Goal: Task Accomplishment & Management: Manage account settings

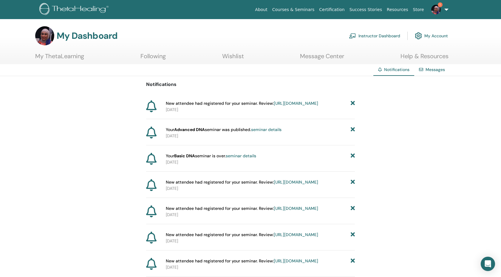
click at [432, 10] on img at bounding box center [436, 10] width 10 height 10
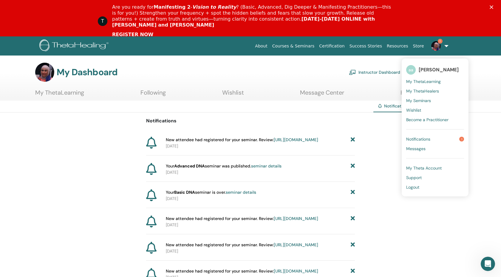
click at [407, 142] on span "Notifications" at bounding box center [418, 138] width 24 height 5
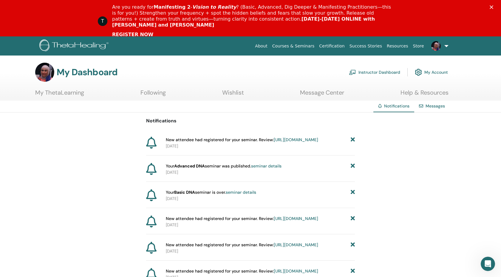
click at [274, 142] on link "[URL][DOMAIN_NAME]" at bounding box center [296, 139] width 44 height 5
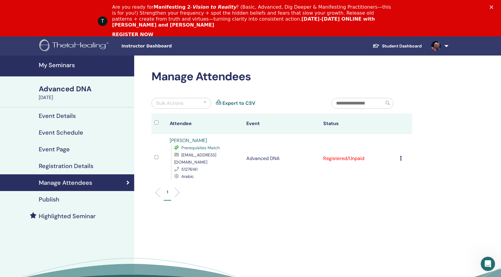
click at [88, 186] on h4 "Manage Attendees" at bounding box center [65, 182] width 53 height 7
click at [87, 174] on link "Registration Details" at bounding box center [67, 165] width 134 height 17
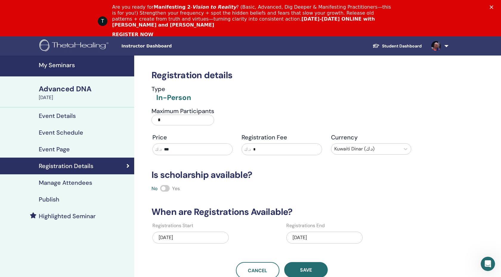
click at [89, 186] on h4 "Manage Attendees" at bounding box center [65, 182] width 53 height 7
